Goal: Transaction & Acquisition: Purchase product/service

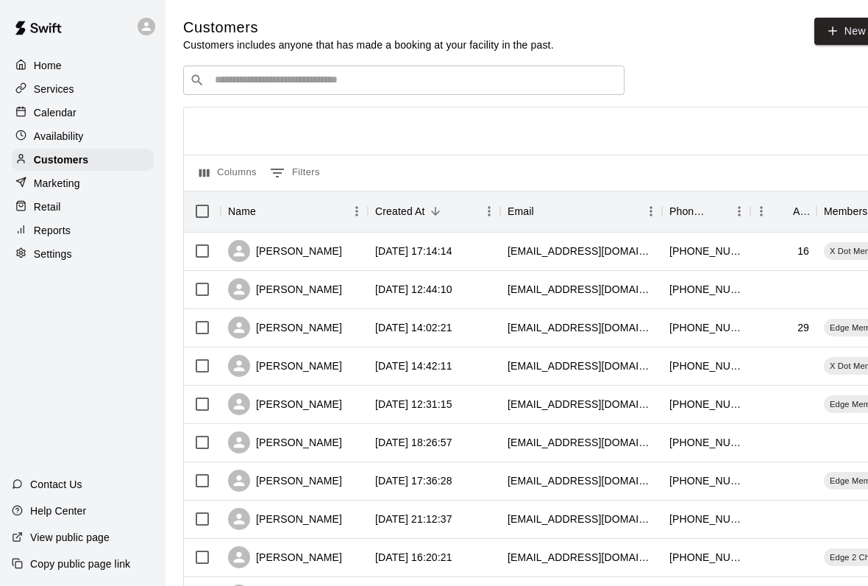
scroll to position [-58, 0]
click at [99, 58] on div "Home" at bounding box center [83, 65] width 142 height 22
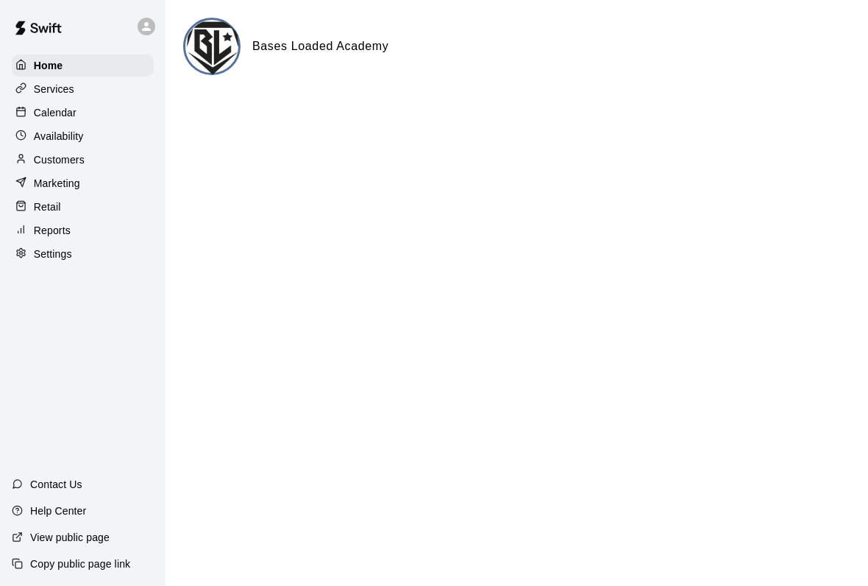
click at [121, 82] on div "Services" at bounding box center [83, 89] width 142 height 22
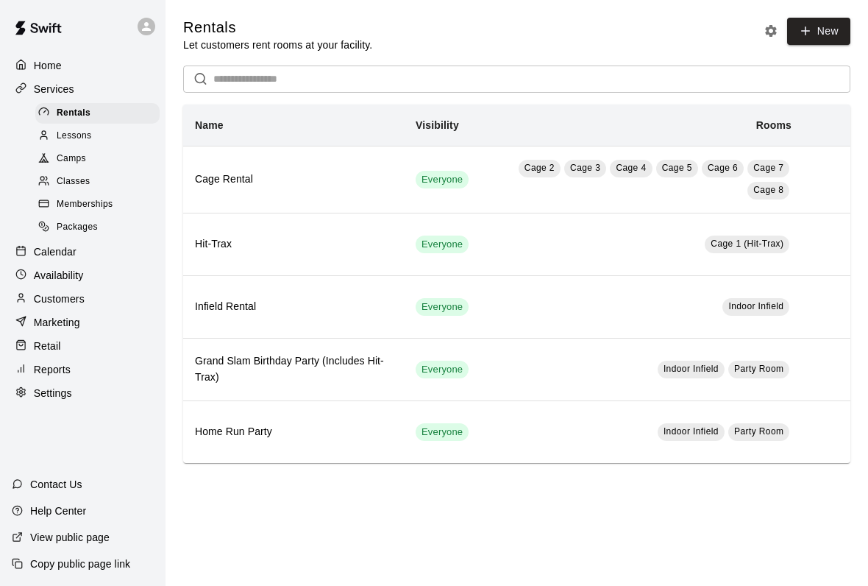
click at [82, 354] on div "Retail" at bounding box center [83, 346] width 142 height 22
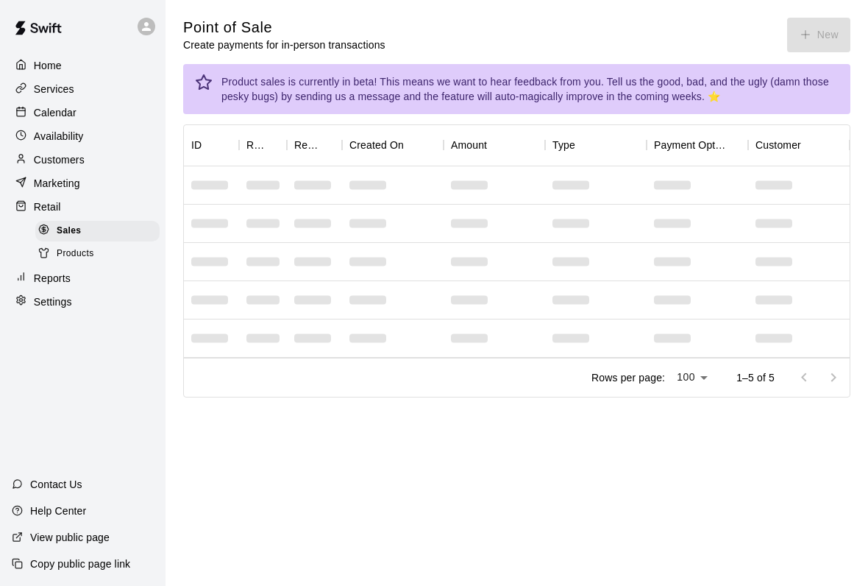
click at [806, 24] on div "Point of Sale Create payments for in-person transactions New" at bounding box center [516, 35] width 667 height 35
click at [806, 23] on div "Point of Sale Create payments for in-person transactions New" at bounding box center [516, 35] width 667 height 35
click at [821, 31] on button "New" at bounding box center [818, 35] width 63 height 35
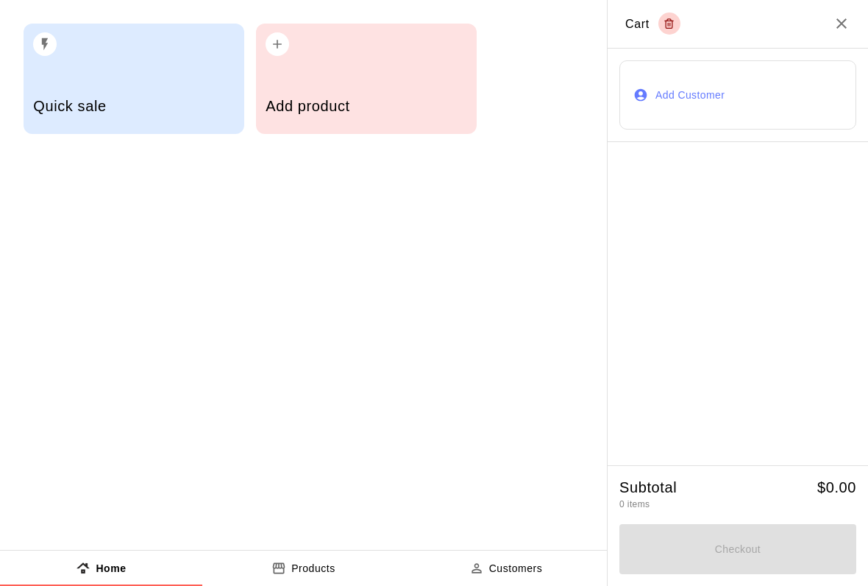
click at [363, 109] on h5 "Add product" at bounding box center [366, 106] width 201 height 20
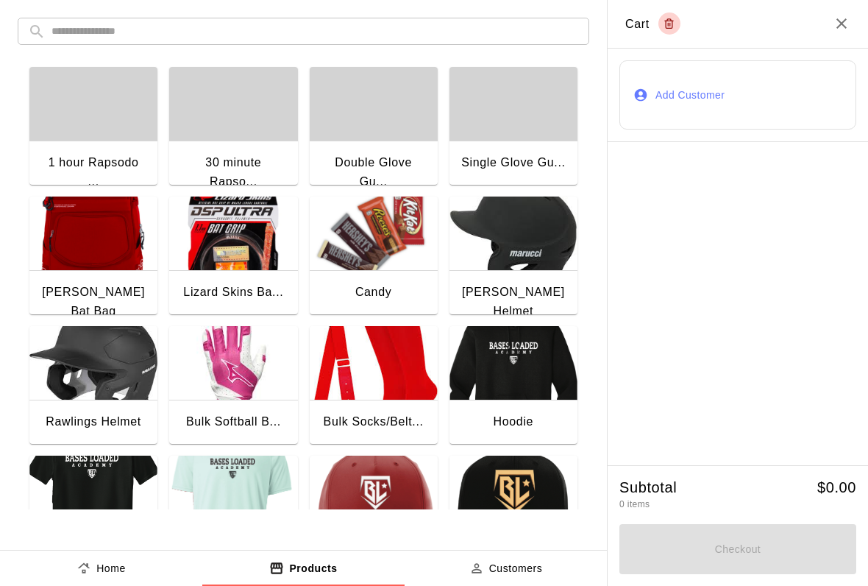
click at [450, 215] on img "button" at bounding box center [514, 233] width 128 height 74
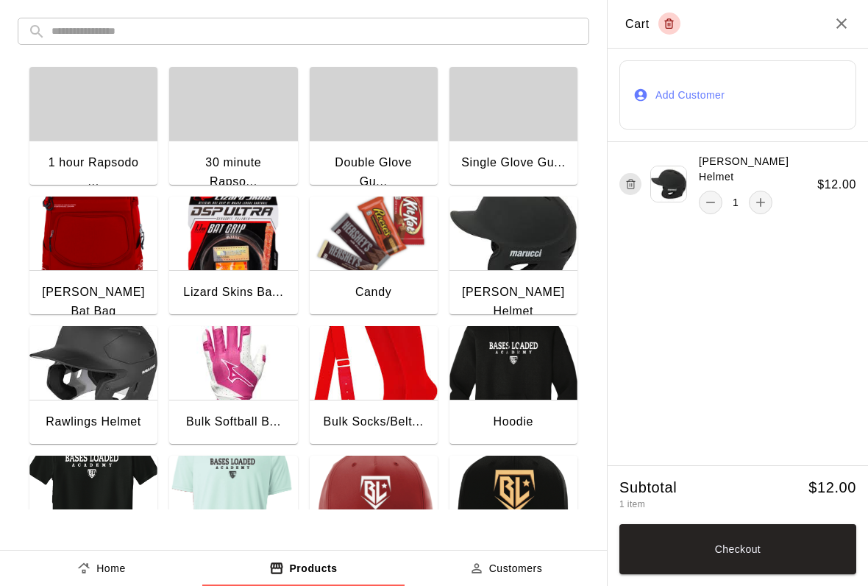
click at [811, 552] on button "Checkout" at bounding box center [737, 549] width 237 height 50
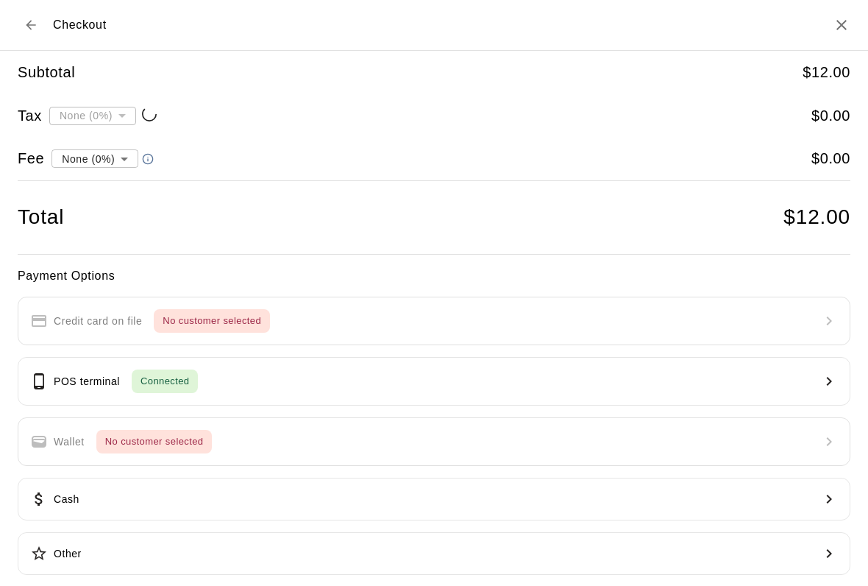
type input "**********"
click at [589, 389] on button "POS terminal Connected" at bounding box center [434, 381] width 833 height 49
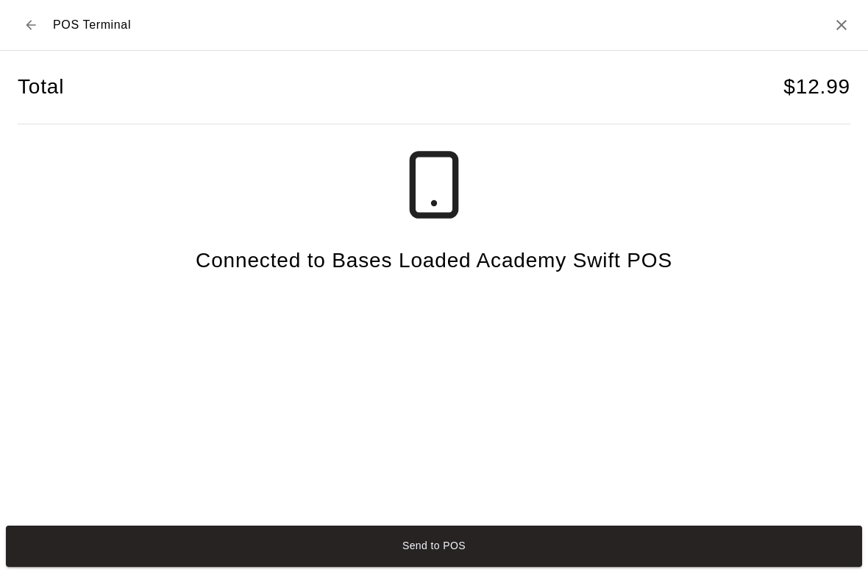
scroll to position [1, 0]
click at [646, 550] on button "Send to POS" at bounding box center [434, 545] width 856 height 41
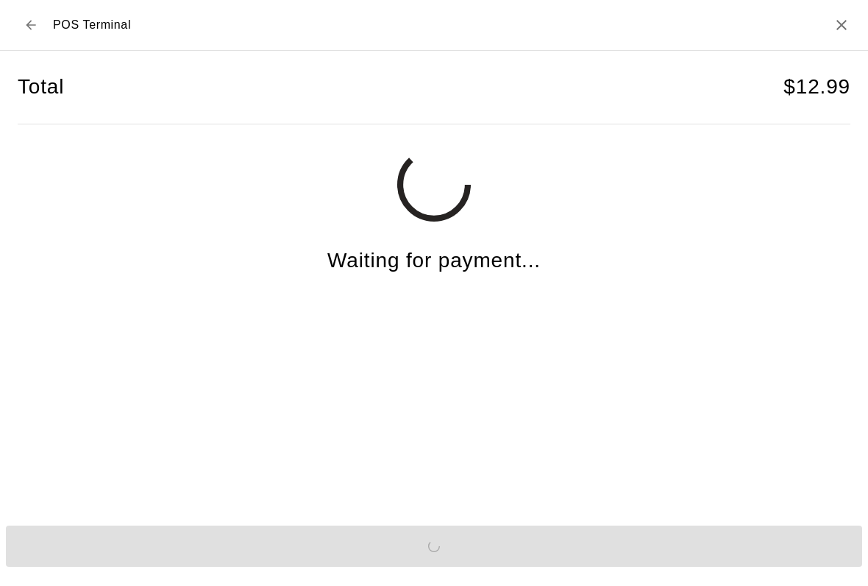
click at [859, 25] on h2 "POS Terminal" at bounding box center [434, 25] width 868 height 51
click at [859, 24] on h2 "POS Terminal" at bounding box center [434, 25] width 868 height 51
click at [837, 24] on icon "Close" at bounding box center [842, 25] width 18 height 18
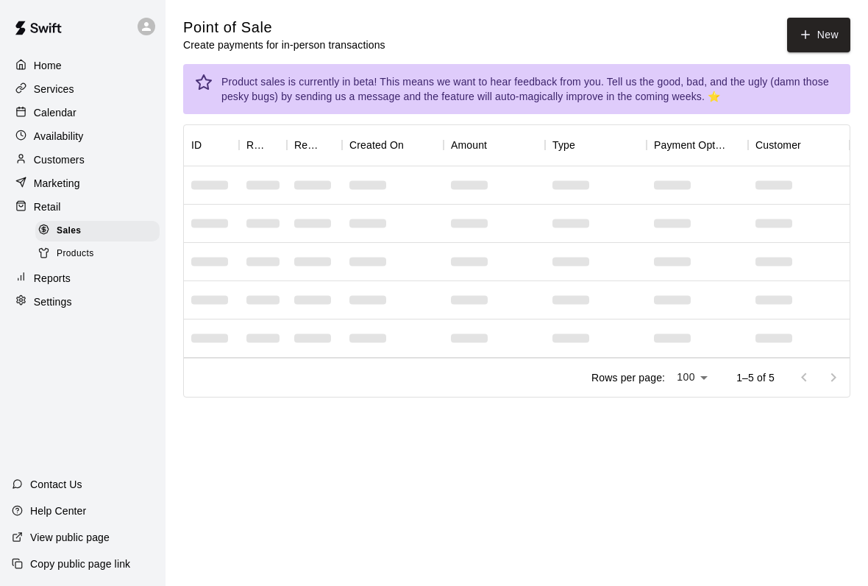
click at [837, 36] on button "New" at bounding box center [818, 35] width 63 height 35
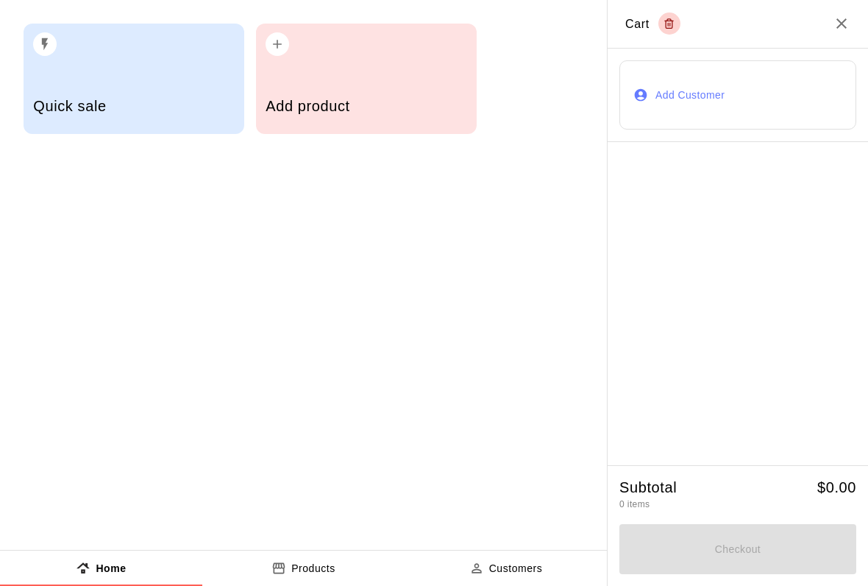
click at [294, 107] on h5 "Add product" at bounding box center [366, 106] width 201 height 20
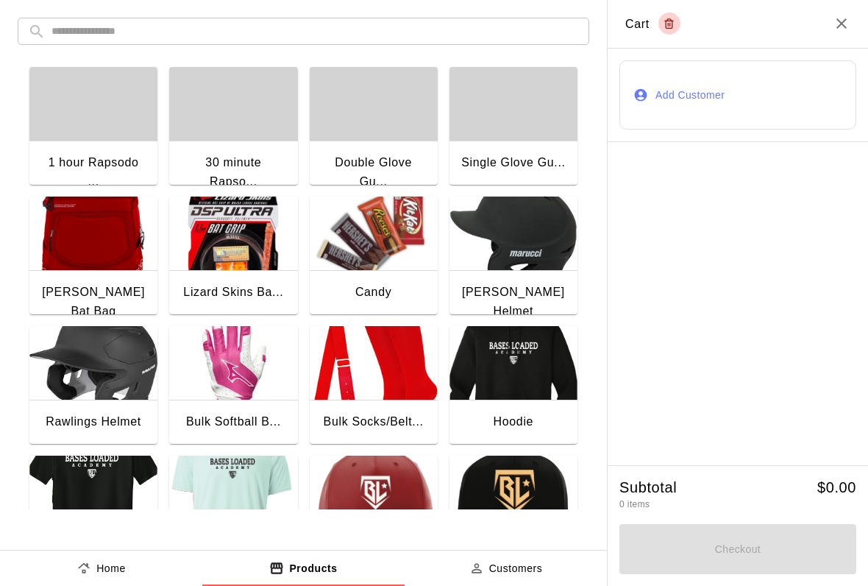
click at [358, 224] on img "button" at bounding box center [374, 233] width 128 height 74
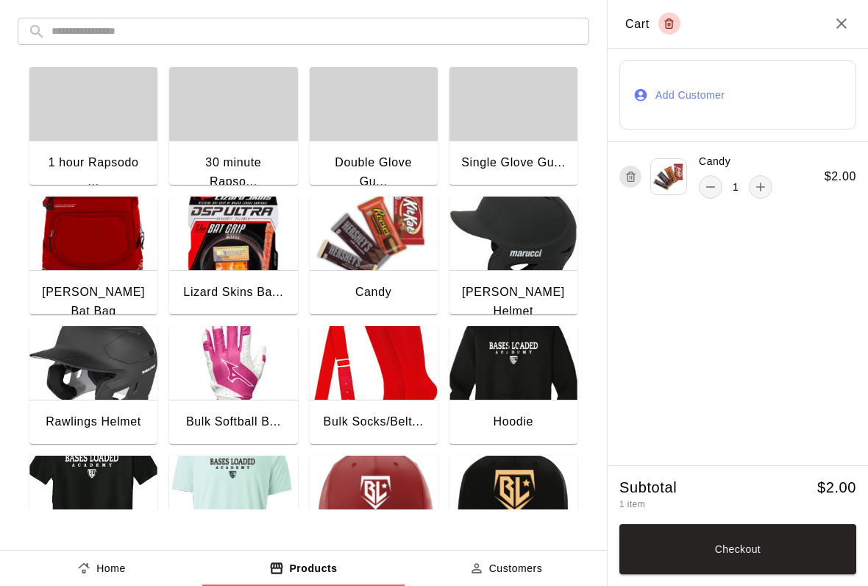
click at [678, 542] on button "Checkout" at bounding box center [737, 549] width 237 height 50
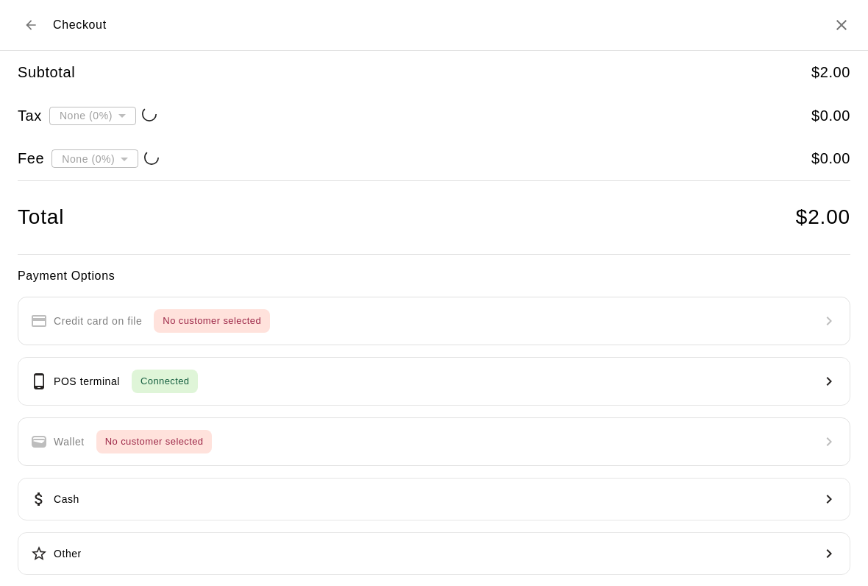
type input "**********"
click at [388, 358] on button "POS terminal Connected" at bounding box center [434, 381] width 833 height 49
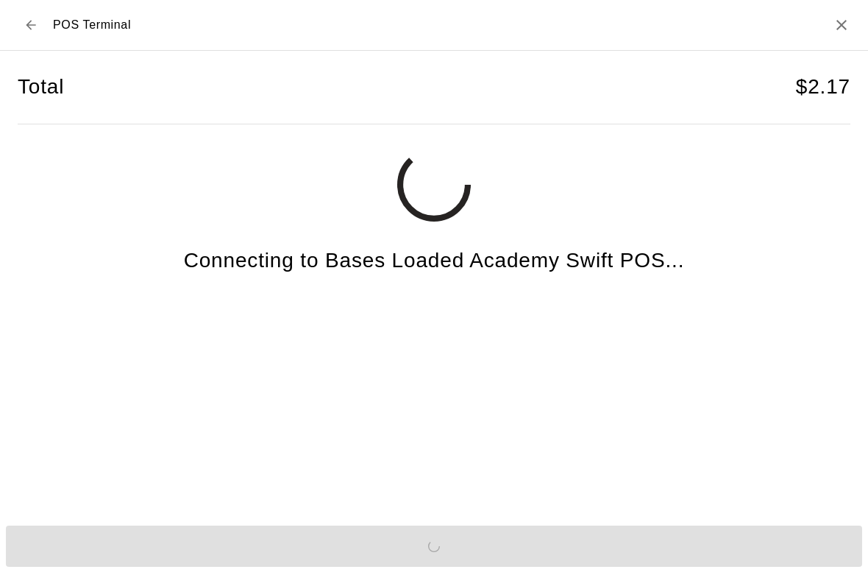
click at [628, 561] on div "Send to POS" at bounding box center [434, 545] width 868 height 53
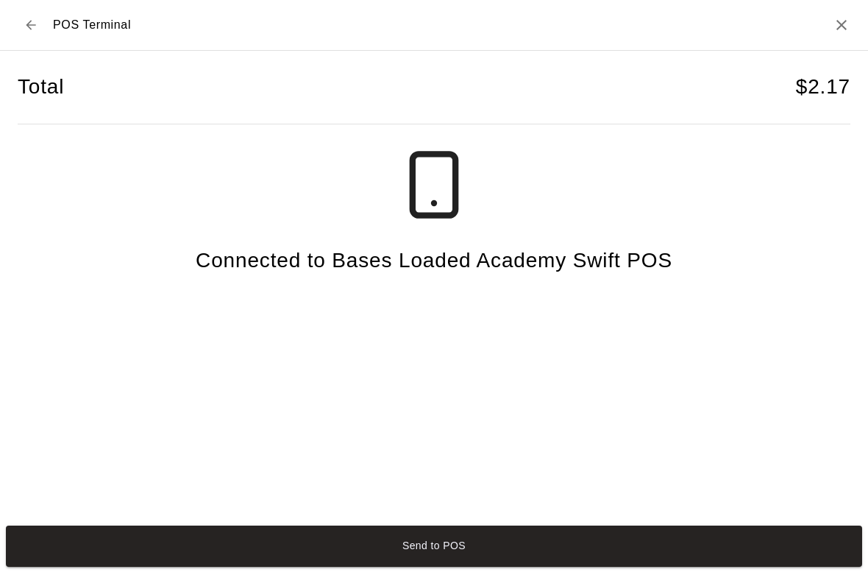
click at [820, 24] on h2 "POS Terminal" at bounding box center [434, 25] width 868 height 51
click at [842, 29] on icon "Close" at bounding box center [842, 25] width 18 height 18
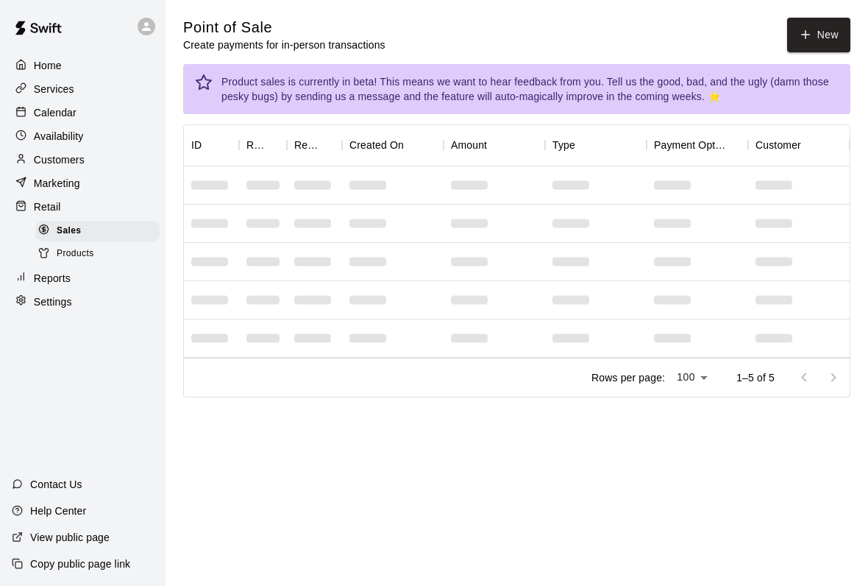
click at [49, 163] on p "Customers" at bounding box center [59, 159] width 51 height 15
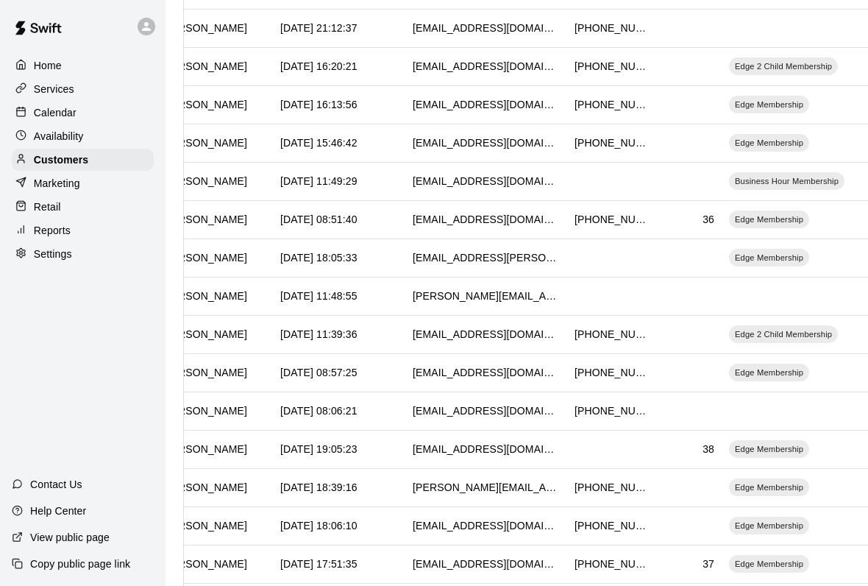
scroll to position [0, 99]
